Goal: Information Seeking & Learning: Check status

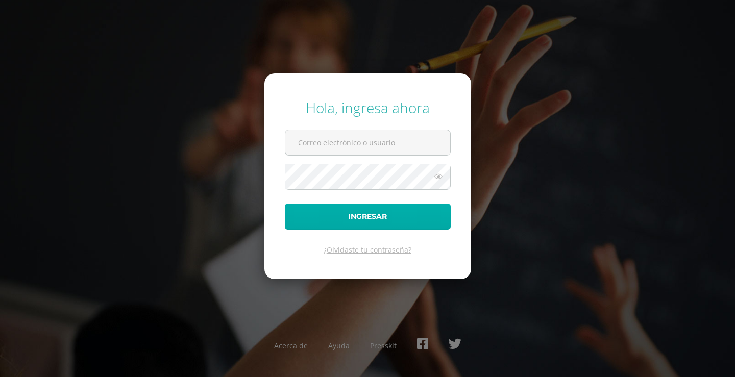
type input "migueldeleon7229@gmail.com"
click at [363, 225] on button "Ingresar" at bounding box center [368, 217] width 166 height 26
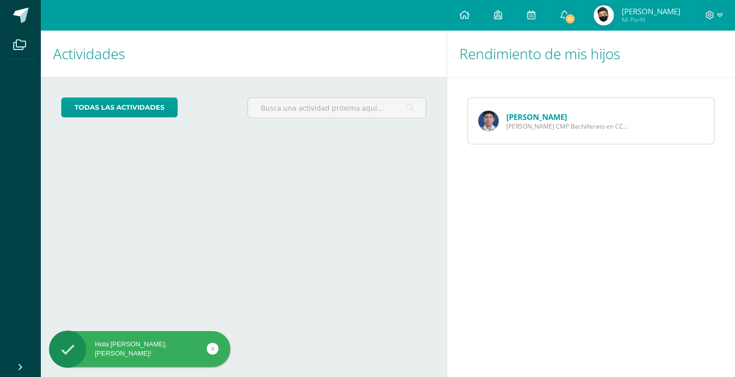
click at [494, 120] on img at bounding box center [488, 121] width 20 height 20
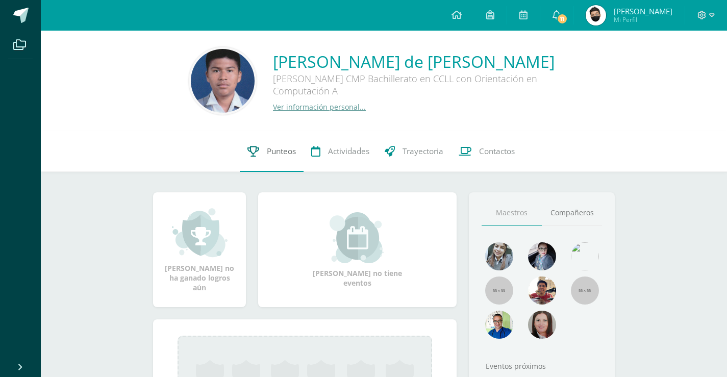
click at [285, 154] on span "Punteos" at bounding box center [281, 151] width 29 height 11
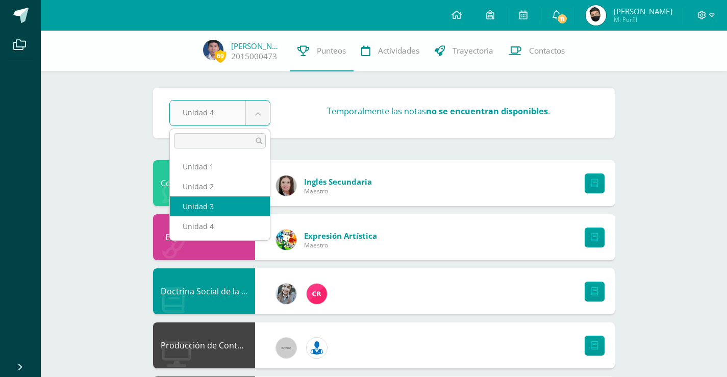
select select "Unidad 3"
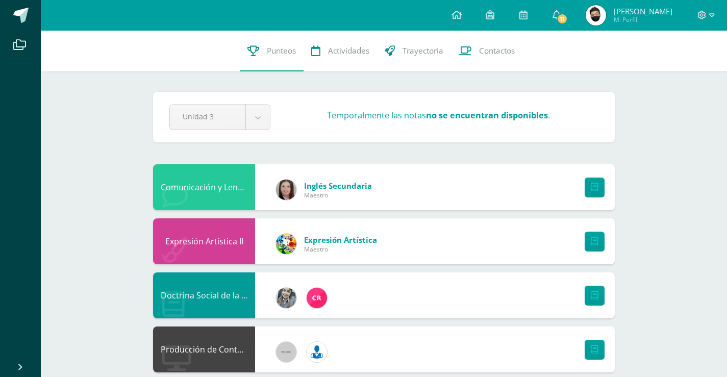
click at [600, 194] on link at bounding box center [595, 188] width 20 height 20
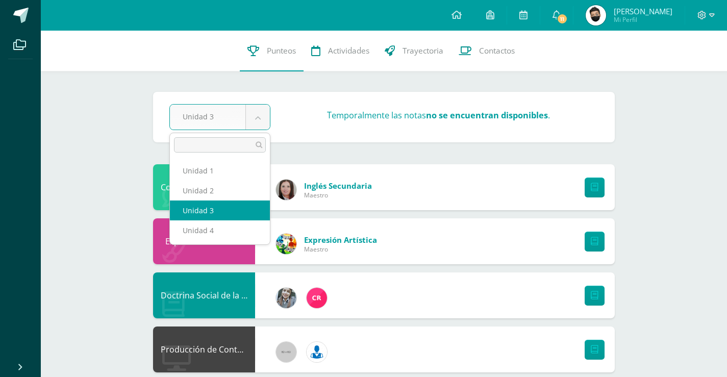
click at [229, 207] on div "Comunicación y Lenguaje L3 Inglés" at bounding box center [204, 187] width 102 height 46
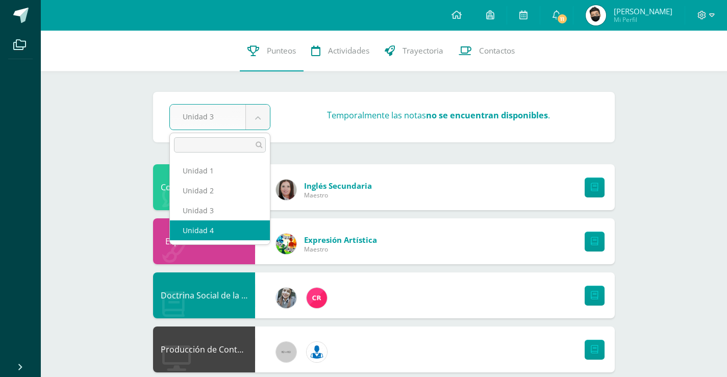
select select "Unidad 4"
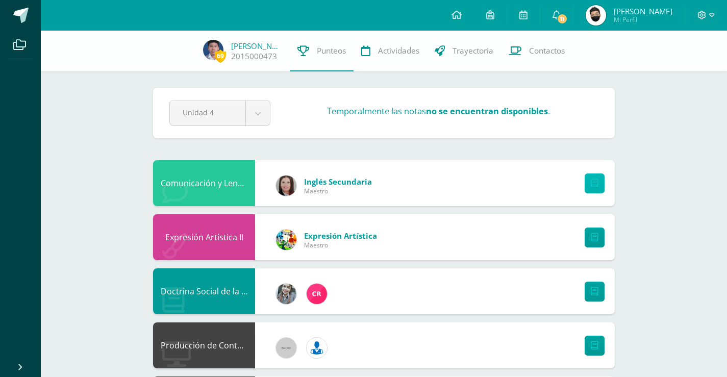
click at [596, 184] on icon at bounding box center [595, 183] width 8 height 9
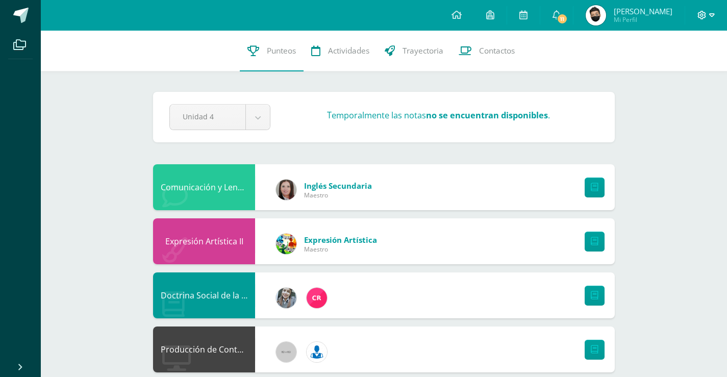
click at [714, 16] on icon at bounding box center [712, 15] width 6 height 9
click at [675, 80] on div "Configuración Cerrar sesión" at bounding box center [674, 62] width 81 height 40
click at [668, 73] on span "Cerrar sesión" at bounding box center [680, 70] width 46 height 10
